Goal: Transaction & Acquisition: Purchase product/service

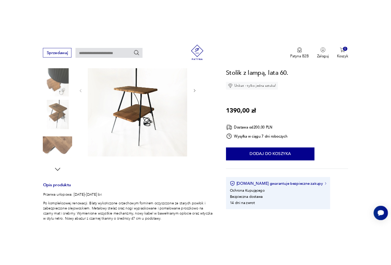
scroll to position [72, 0]
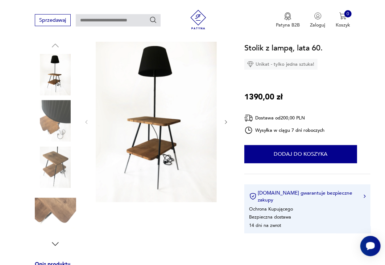
click at [155, 122] on img at bounding box center [156, 121] width 121 height 161
